Goal: Task Accomplishment & Management: Use online tool/utility

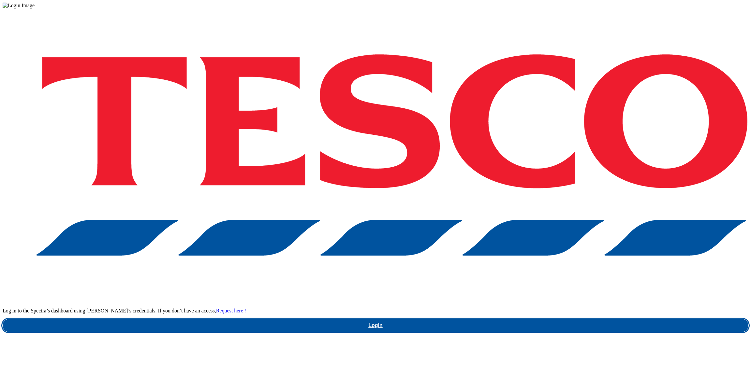
click at [537, 319] on link "Login" at bounding box center [375, 325] width 745 height 13
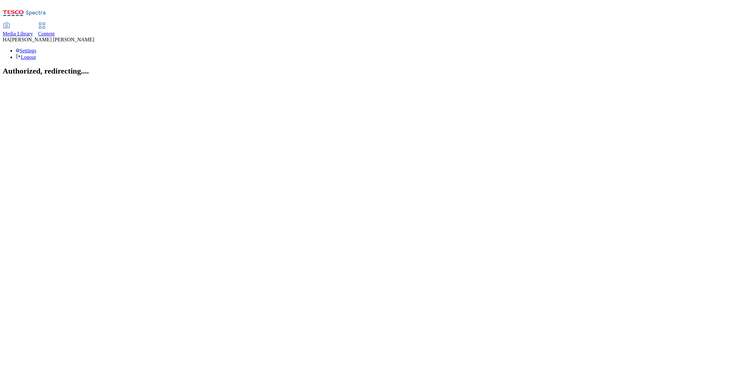
click at [55, 31] on span "Content" at bounding box center [46, 34] width 17 height 6
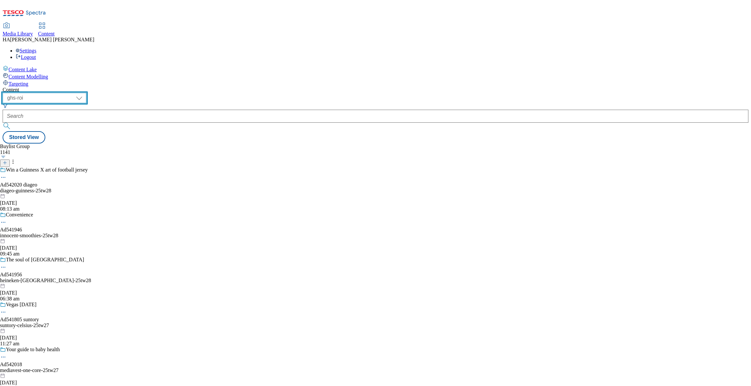
click at [86, 93] on select "ghs-roi ghs-[GEOGRAPHIC_DATA]" at bounding box center [45, 98] width 84 height 10
select select "ghs-[GEOGRAPHIC_DATA]"
click at [84, 93] on select "ghs-roi ghs-[GEOGRAPHIC_DATA]" at bounding box center [45, 98] width 84 height 10
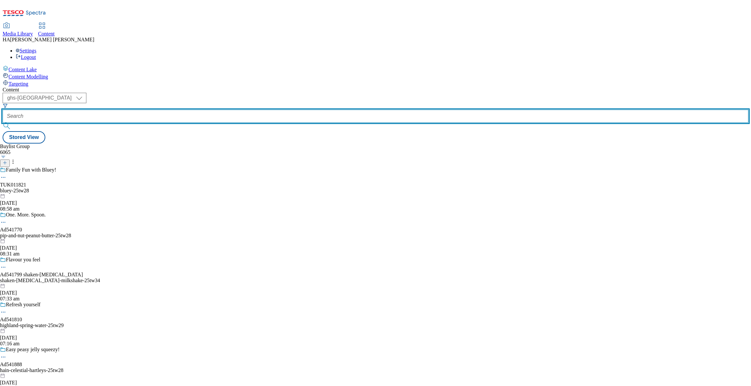
click at [153, 110] on input "text" at bounding box center [375, 116] width 745 height 13
paste input "payday-deals"
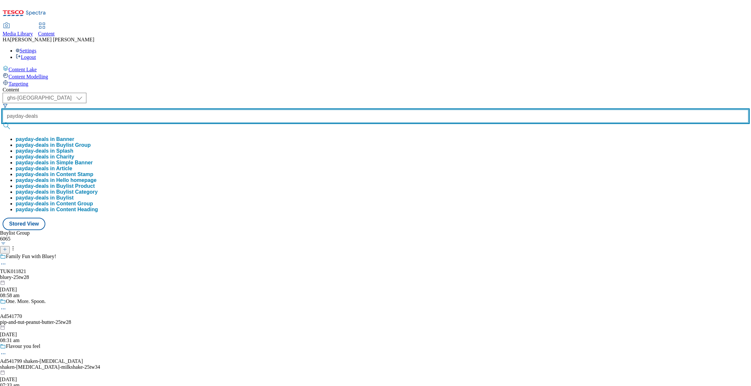
type input "payday-deals"
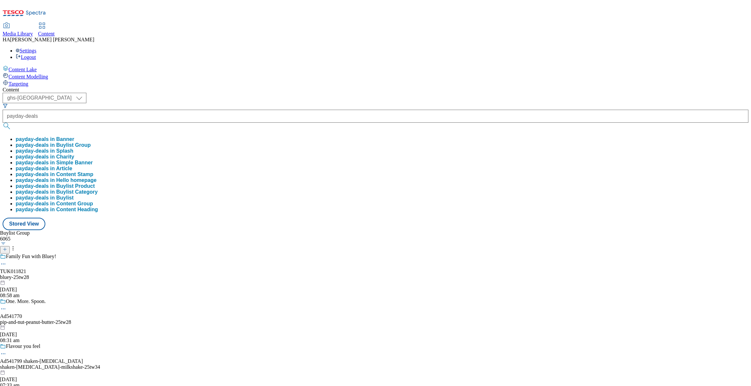
click at [73, 148] on button "payday-deals in Splash" at bounding box center [45, 151] width 58 height 6
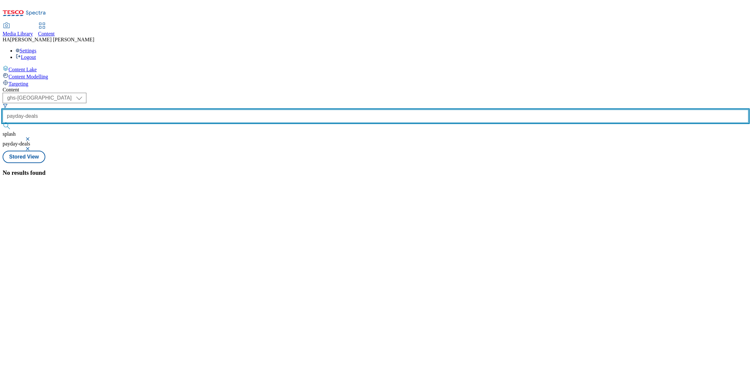
click at [169, 110] on input "payday-deals" at bounding box center [375, 116] width 745 height 13
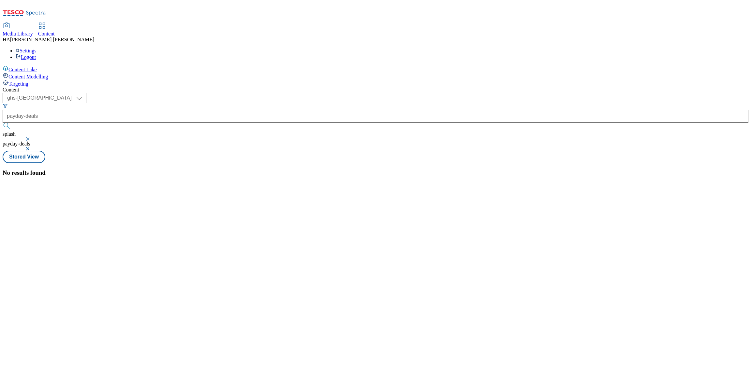
click at [32, 137] on button "button" at bounding box center [28, 139] width 7 height 4
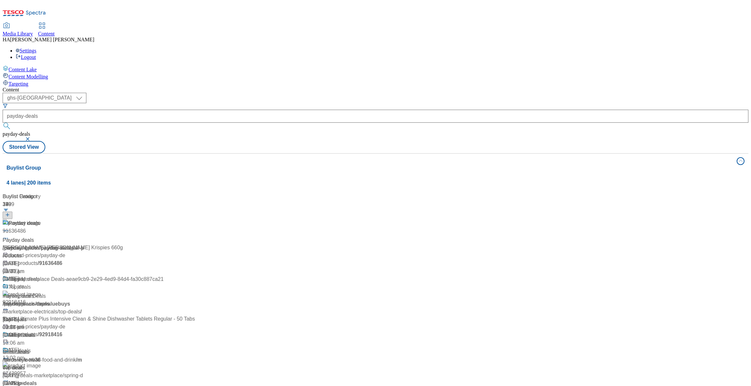
click at [278, 87] on div "Content" at bounding box center [375, 90] width 745 height 6
click at [160, 220] on div "Payday deals Payday deals / payday-deals [DATE] 03:10 am" at bounding box center [83, 248] width 161 height 56
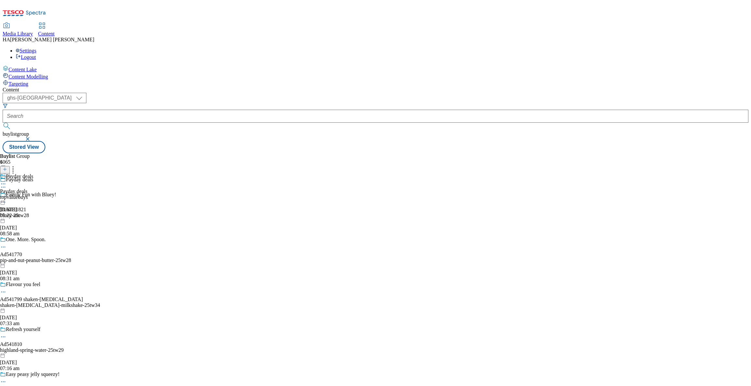
click at [33, 194] on div "topvaluebuys" at bounding box center [16, 197] width 33 height 6
click at [39, 194] on div "top-value-buys" at bounding box center [19, 197] width 39 height 6
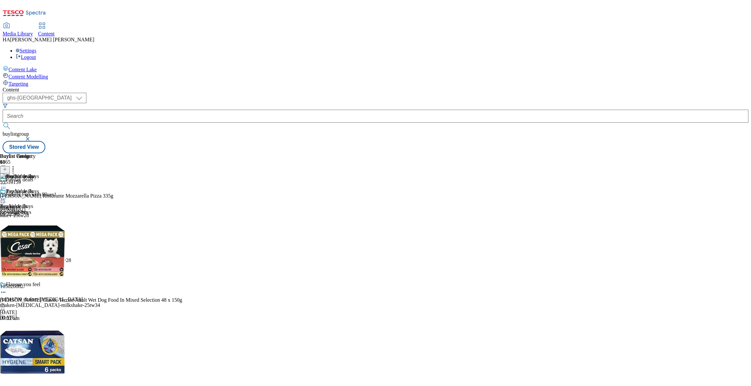
scroll to position [1144, 0]
click at [711, 153] on div "Buylist Group 6065 Payday deals Family Fun with Bluey! TUK011821 bluey-25tw28 […" at bounding box center [375, 153] width 745 height 0
click at [39, 196] on div at bounding box center [19, 200] width 39 height 8
click at [41, 270] on span "Un-publish" at bounding box center [30, 272] width 21 height 5
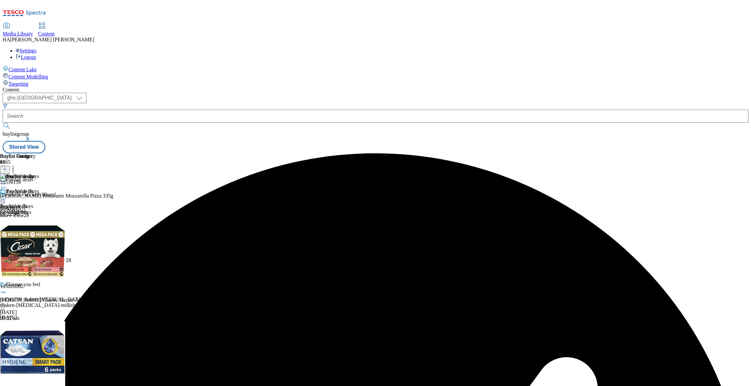
click at [7, 196] on icon at bounding box center [3, 199] width 7 height 7
click at [42, 248] on span "Un-preview" at bounding box center [31, 250] width 22 height 5
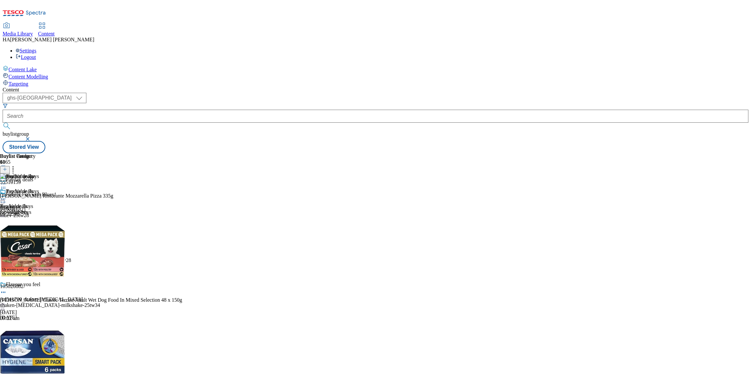
scroll to position [2938, 0]
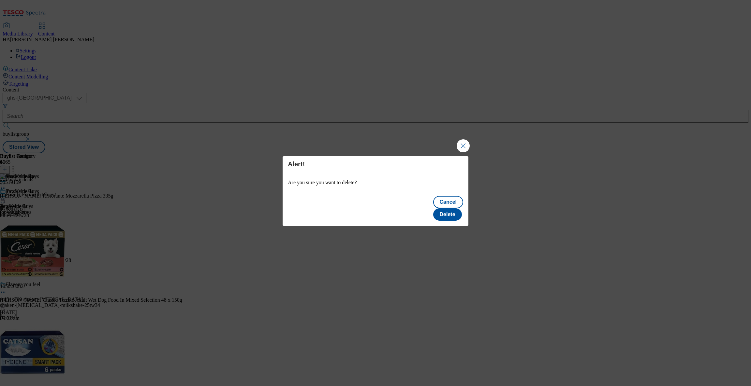
scroll to position [0, 0]
click at [452, 208] on button "Delete" at bounding box center [447, 214] width 29 height 12
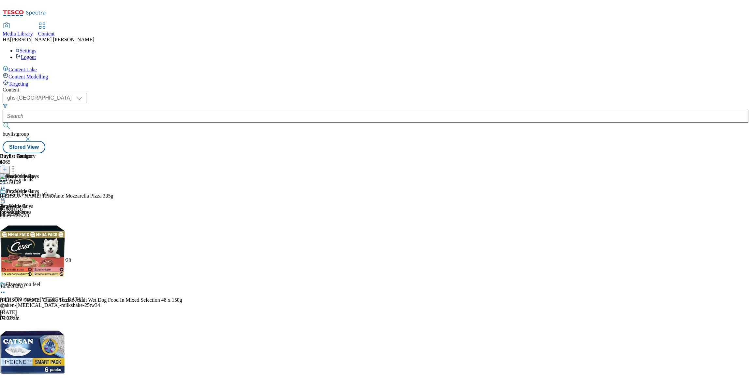
click at [7, 196] on icon at bounding box center [3, 199] width 7 height 7
click at [36, 240] on span "Preview" at bounding box center [27, 242] width 15 height 5
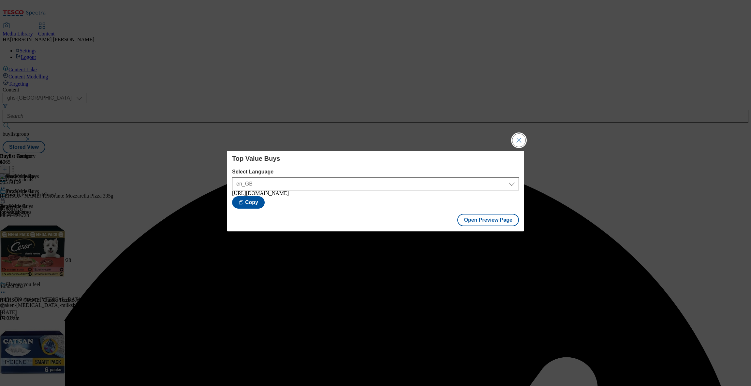
click at [514, 140] on button "Close Modal" at bounding box center [518, 140] width 13 height 13
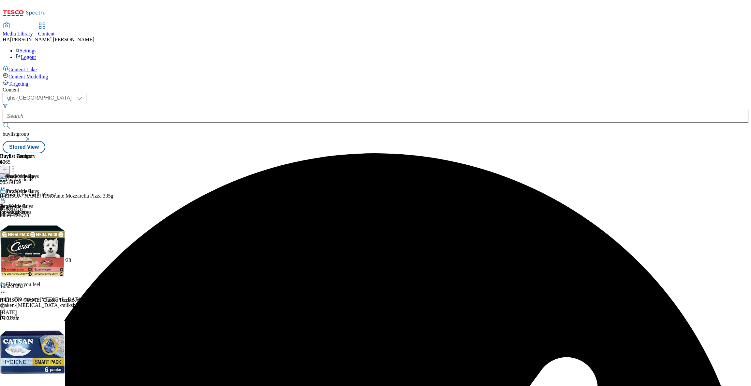
click at [7, 196] on icon at bounding box center [3, 199] width 7 height 7
click at [35, 263] on span "Publish" at bounding box center [27, 265] width 14 height 5
